Goal: Task Accomplishment & Management: Manage account settings

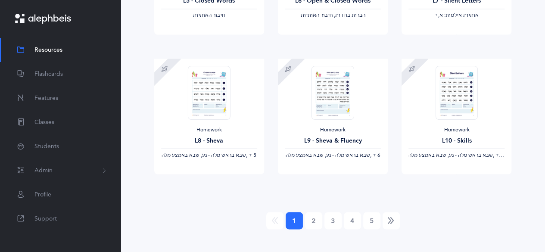
scroll to position [756, 0]
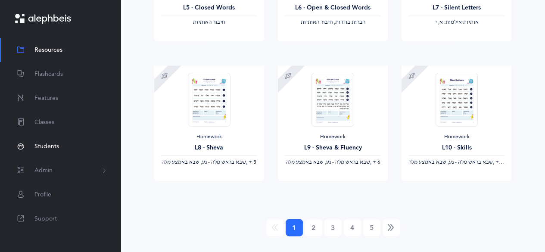
click at [46, 148] on span "Students" at bounding box center [46, 146] width 25 height 9
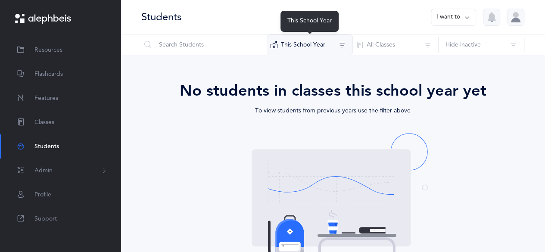
click at [334, 44] on button "This School Year" at bounding box center [310, 44] width 86 height 21
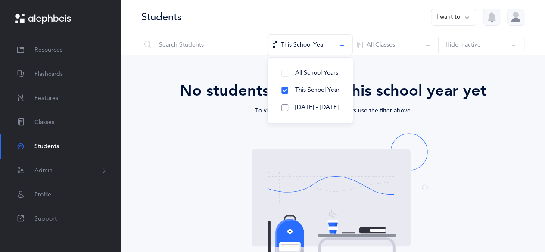
click at [284, 107] on button "[DATE] - [DATE]" at bounding box center [311, 107] width 72 height 17
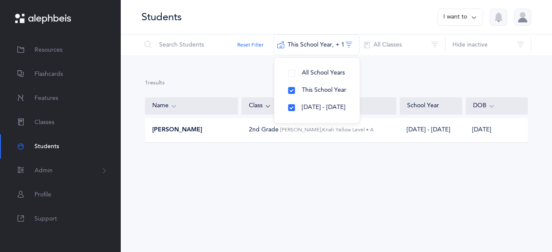
click at [260, 131] on span "2nd Grade" at bounding box center [264, 129] width 30 height 7
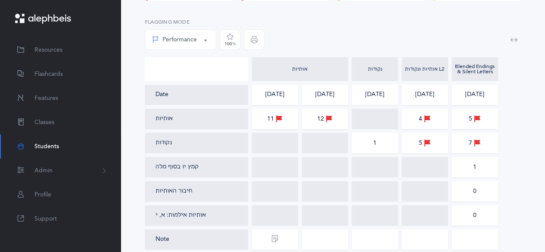
scroll to position [119, 0]
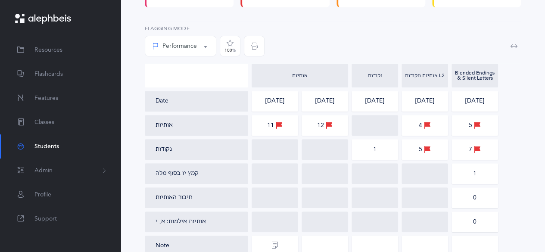
click at [277, 125] on icon at bounding box center [279, 125] width 7 height 9
click at [267, 126] on div "11" at bounding box center [275, 125] width 16 height 9
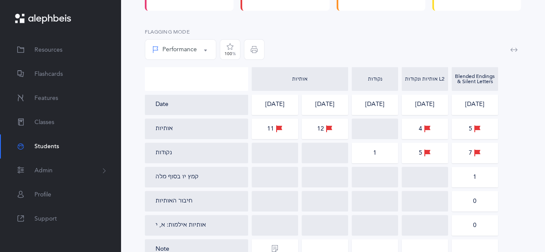
scroll to position [0, 0]
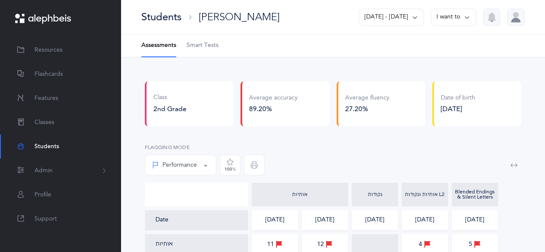
click at [467, 13] on icon at bounding box center [467, 17] width 7 height 9
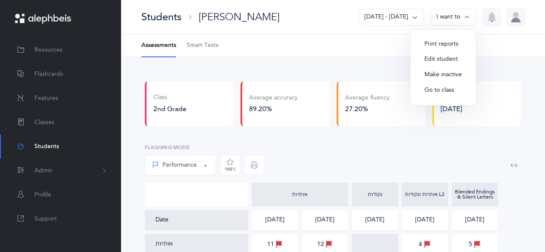
click at [414, 15] on icon at bounding box center [415, 17] width 7 height 9
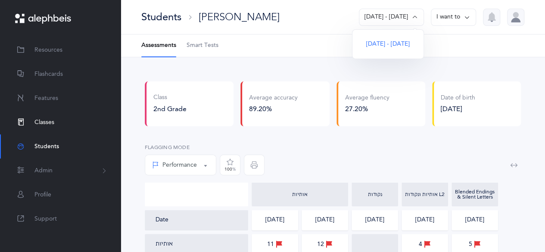
click at [48, 117] on link "Classes" at bounding box center [60, 122] width 121 height 24
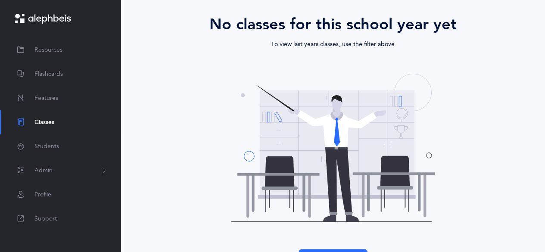
scroll to position [118, 0]
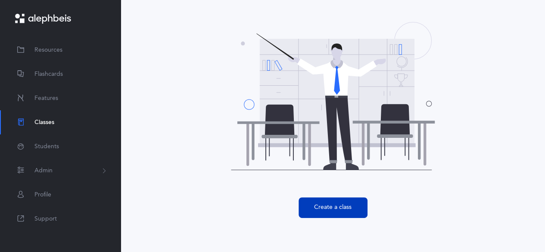
click at [341, 209] on button "Create a class" at bounding box center [333, 207] width 69 height 21
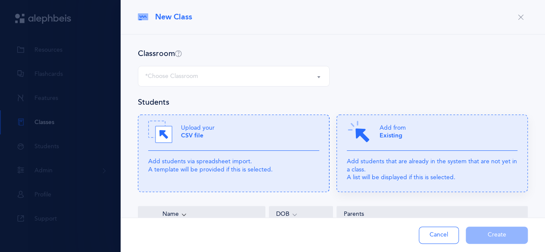
click at [399, 156] on icon at bounding box center [433, 154] width 192 height 78
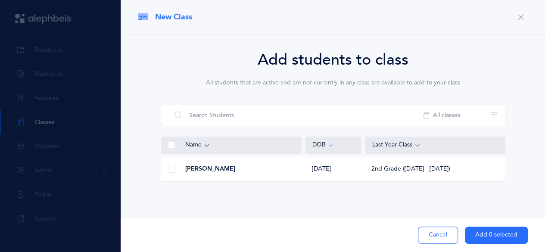
click at [279, 172] on div "[PERSON_NAME]" at bounding box center [231, 169] width 141 height 9
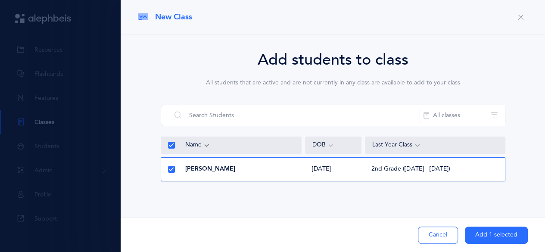
click at [487, 238] on button "Add 1 selected" at bounding box center [496, 235] width 63 height 17
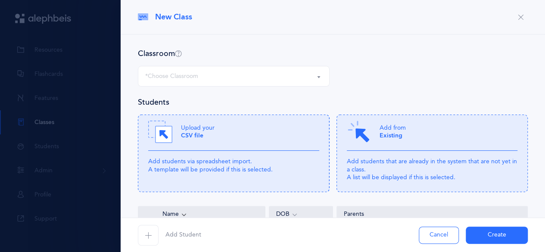
click at [291, 77] on div "*Choose Classroom" at bounding box center [233, 76] width 177 height 15
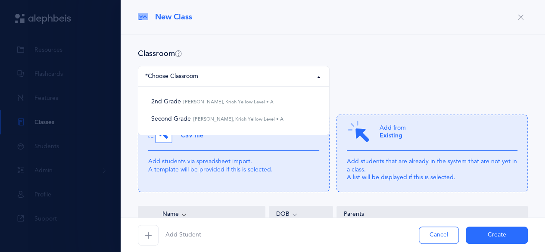
click at [354, 79] on div "2nd Grade Second Grade *Choose Classroom 2nd Grade [PERSON_NAME], Kriah Yellow …" at bounding box center [333, 81] width 397 height 31
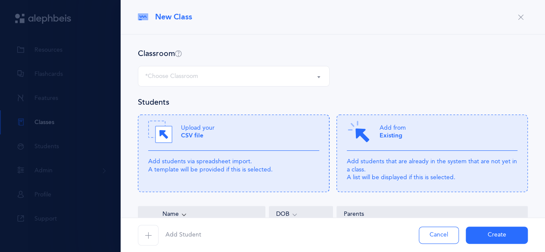
scroll to position [78, 0]
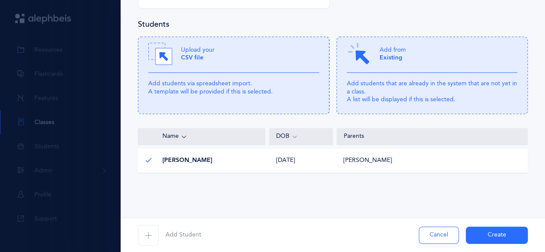
click at [479, 238] on button "Create" at bounding box center [497, 235] width 62 height 17
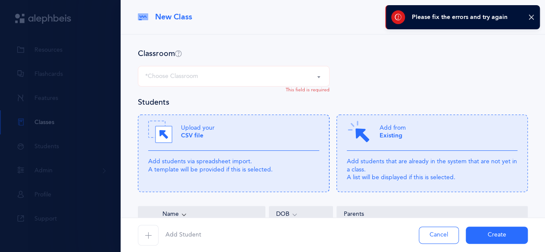
scroll to position [97, 0]
click at [292, 83] on div "*Choose Classroom" at bounding box center [233, 76] width 177 height 15
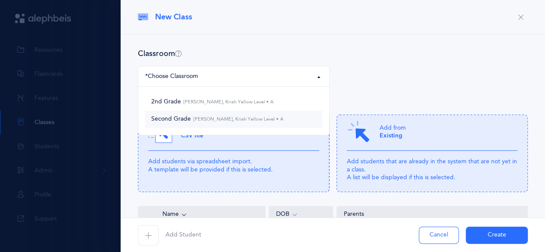
click at [228, 119] on small "[PERSON_NAME], Kriah Yellow Level • A" at bounding box center [237, 119] width 93 height 6
select select "813"
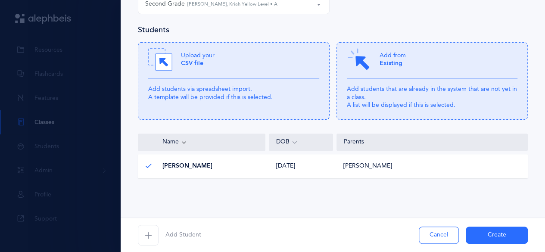
scroll to position [78, 0]
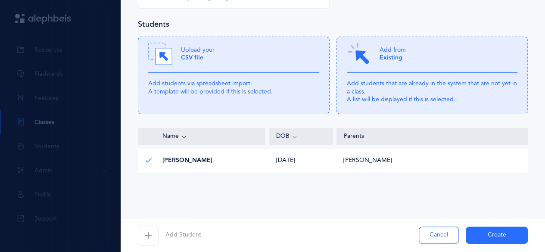
click at [483, 235] on button "Create" at bounding box center [497, 235] width 62 height 17
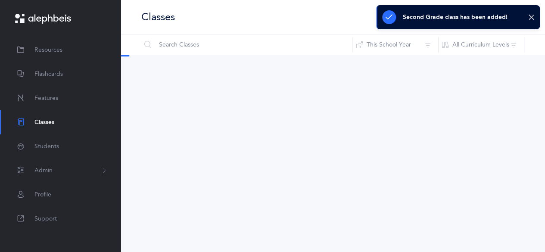
scroll to position [0, 0]
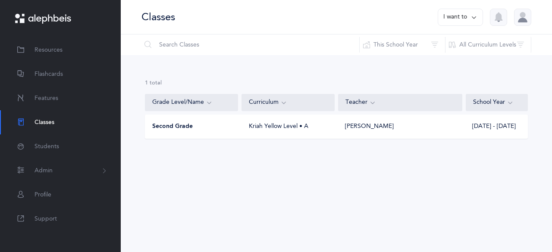
click at [344, 129] on div "[PERSON_NAME]" at bounding box center [400, 126] width 124 height 9
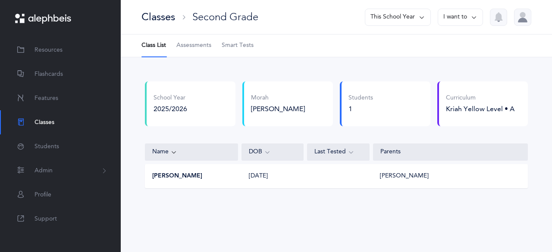
click at [275, 175] on div "[DATE]" at bounding box center [273, 176] width 62 height 9
click at [235, 48] on span "Smart Tests" at bounding box center [238, 45] width 32 height 9
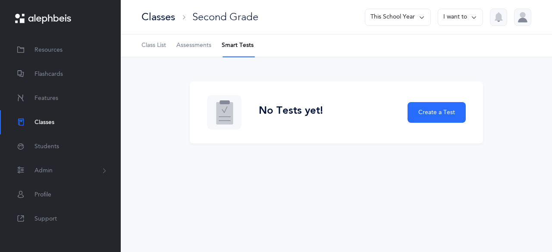
click at [198, 44] on span "Assessments" at bounding box center [193, 45] width 35 height 9
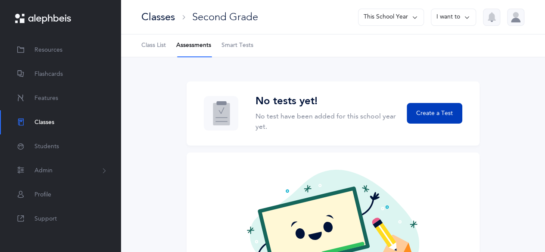
click at [426, 113] on span "Create a Test" at bounding box center [435, 113] width 37 height 9
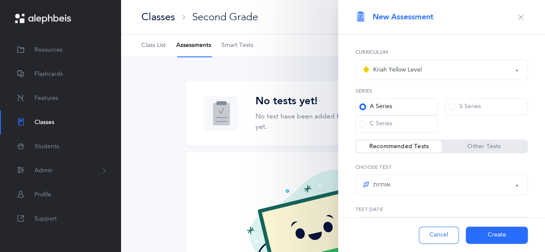
click at [431, 75] on div "Kriah Yellow Level" at bounding box center [442, 70] width 158 height 15
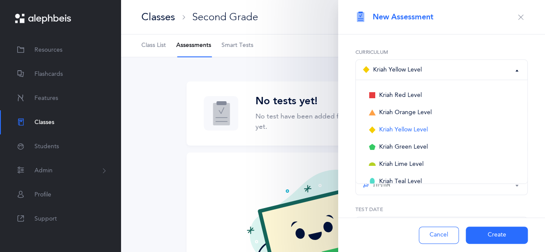
click at [480, 240] on button "Create" at bounding box center [497, 235] width 62 height 17
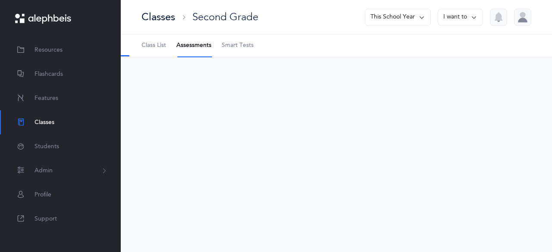
select select "2"
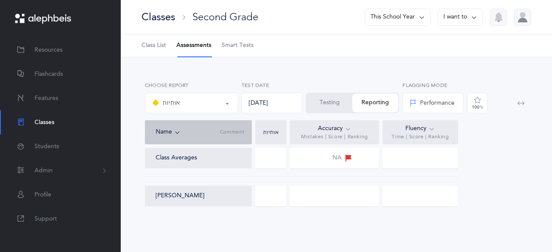
click at [273, 155] on div at bounding box center [270, 158] width 31 height 21
click at [395, 157] on div at bounding box center [419, 158] width 75 height 21
click at [203, 99] on div "אותיות" at bounding box center [191, 103] width 78 height 15
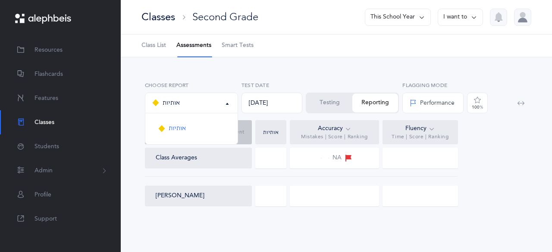
click at [203, 99] on div "אותיות" at bounding box center [191, 103] width 78 height 15
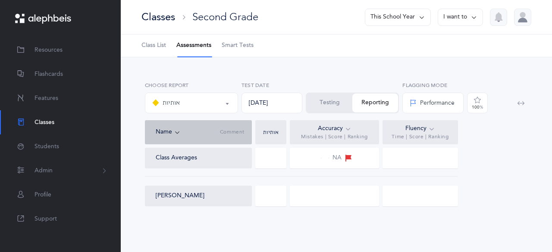
click at [328, 101] on button "Testing" at bounding box center [330, 103] width 46 height 19
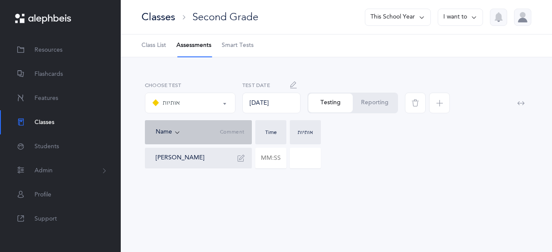
click at [300, 156] on input at bounding box center [305, 158] width 30 height 20
click at [279, 157] on input "text" at bounding box center [271, 158] width 30 height 20
click at [148, 40] on link "Class List" at bounding box center [153, 45] width 25 height 22
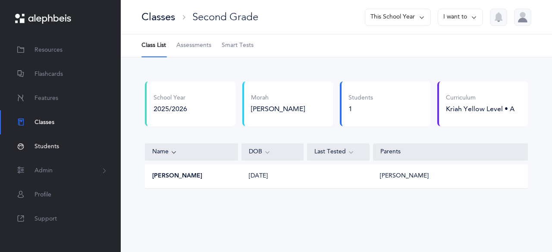
click at [42, 144] on span "Students" at bounding box center [46, 146] width 25 height 9
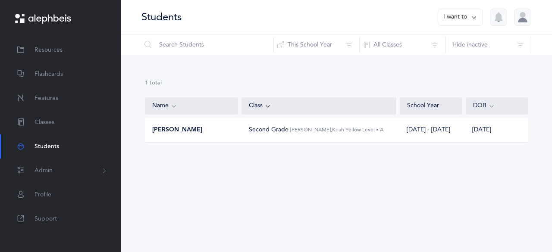
click at [225, 130] on div "[PERSON_NAME]" at bounding box center [191, 130] width 93 height 9
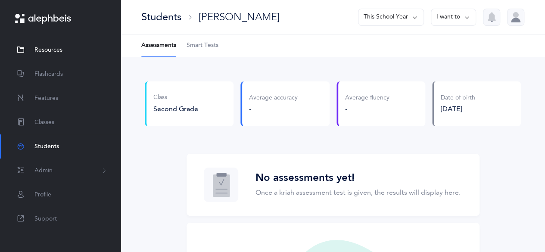
click at [50, 44] on link "Resources" at bounding box center [60, 50] width 121 height 24
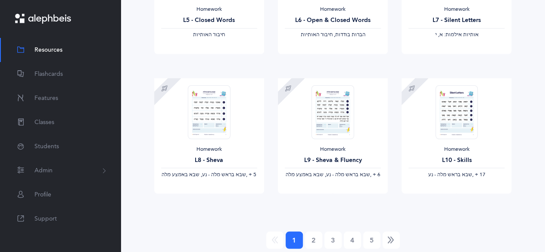
scroll to position [744, 0]
